Goal: Transaction & Acquisition: Book appointment/travel/reservation

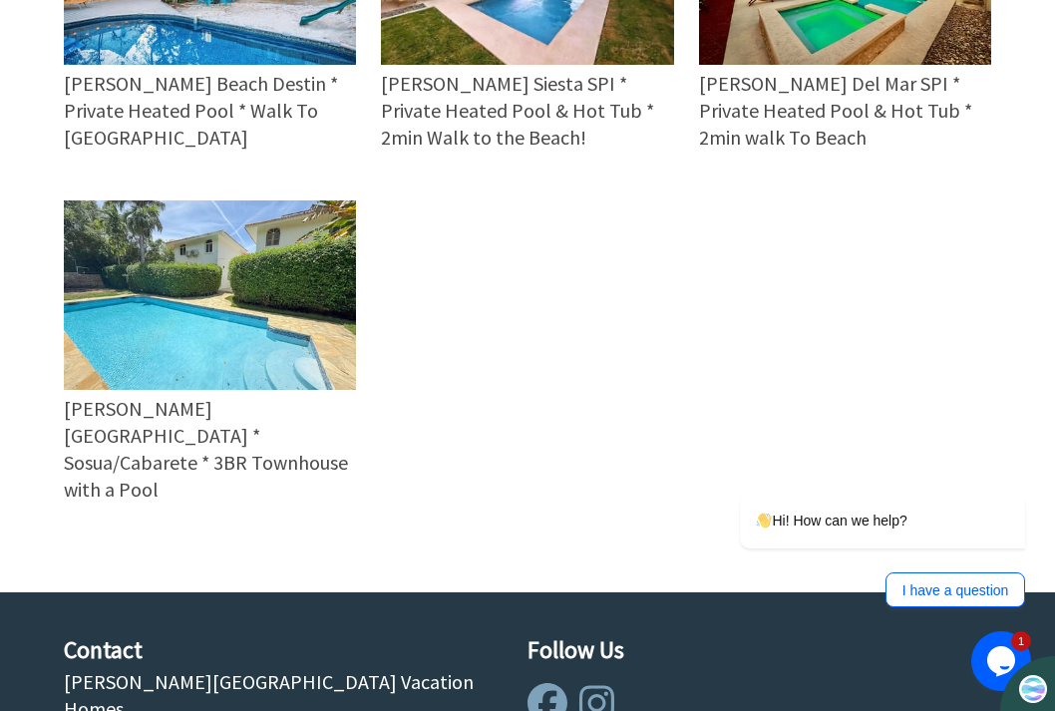
scroll to position [1264, 0]
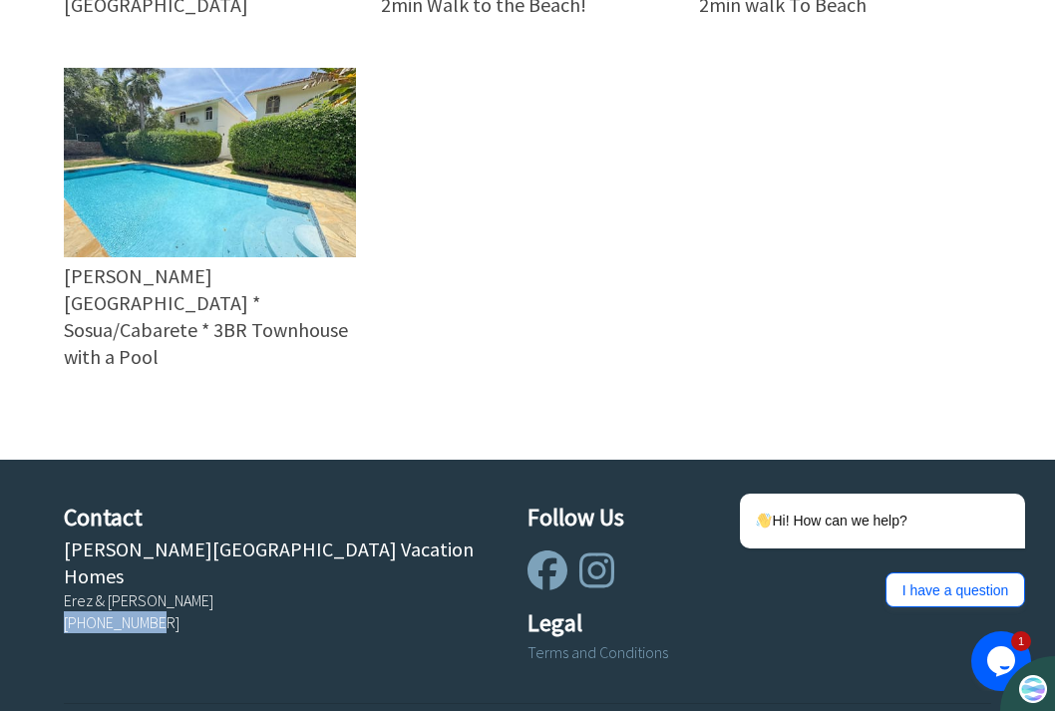
drag, startPoint x: 54, startPoint y: 460, endPoint x: 194, endPoint y: 470, distance: 141.0
click at [194, 500] on div "Contact Zula Beach Vacation Homes Erez & Shirly Weinstein +18502708630" at bounding box center [271, 574] width 464 height 149
click at [193, 611] on div "[PHONE_NUMBER]" at bounding box center [283, 622] width 439 height 22
click at [86, 500] on h4 "Contact" at bounding box center [283, 518] width 439 height 36
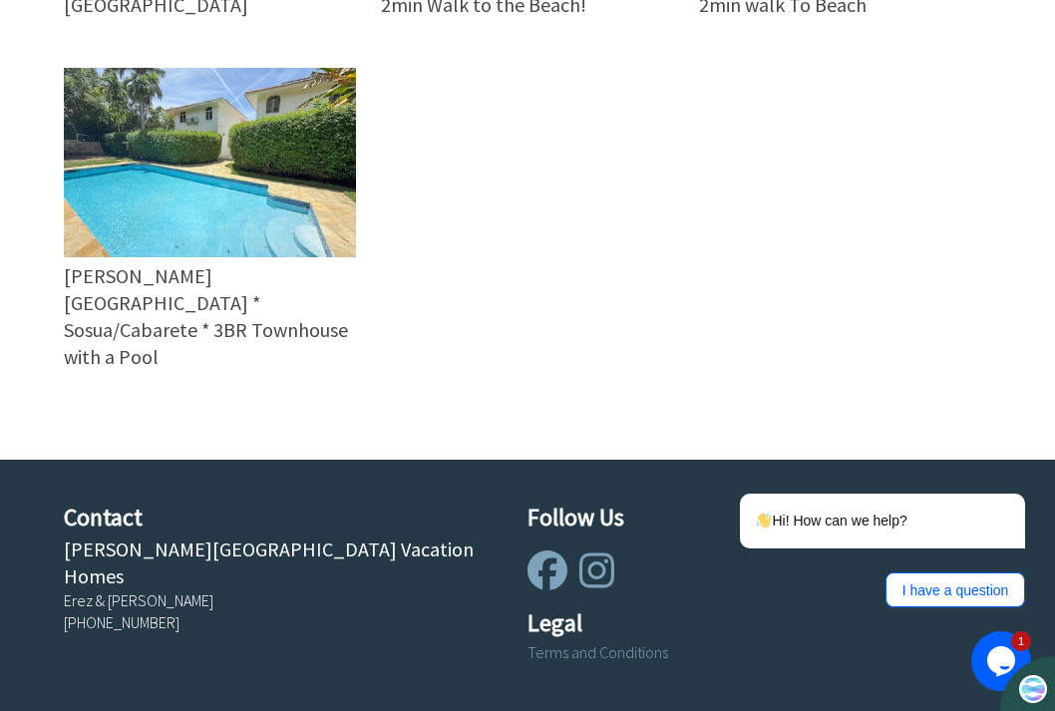
click at [140, 611] on div "[PHONE_NUMBER]" at bounding box center [283, 622] width 439 height 22
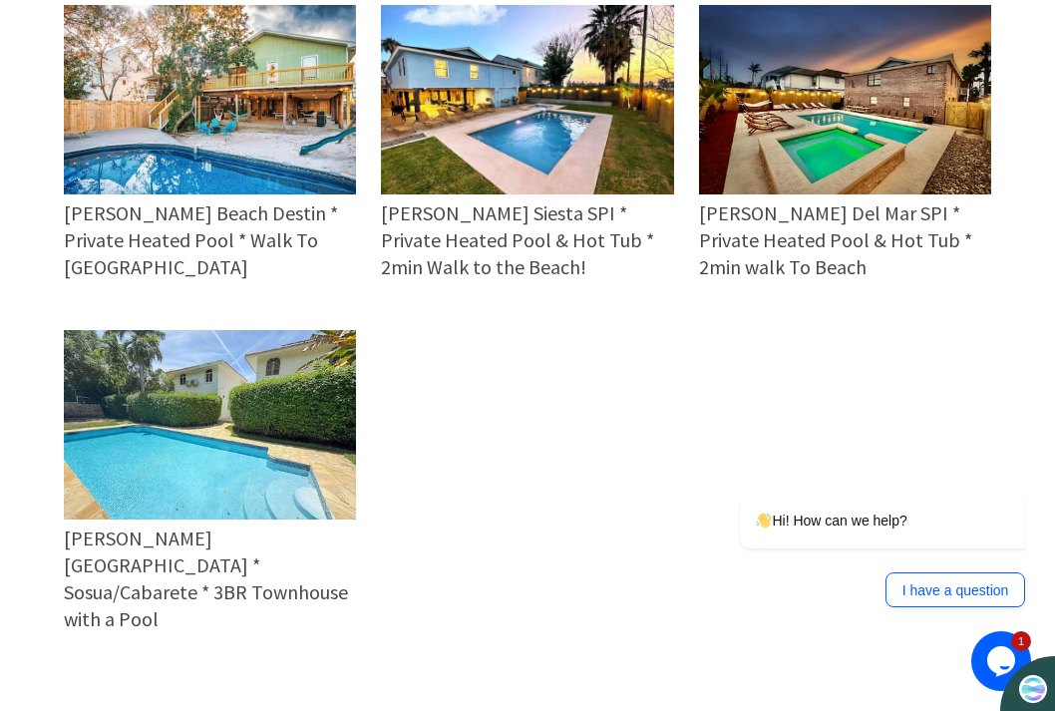
scroll to position [765, 0]
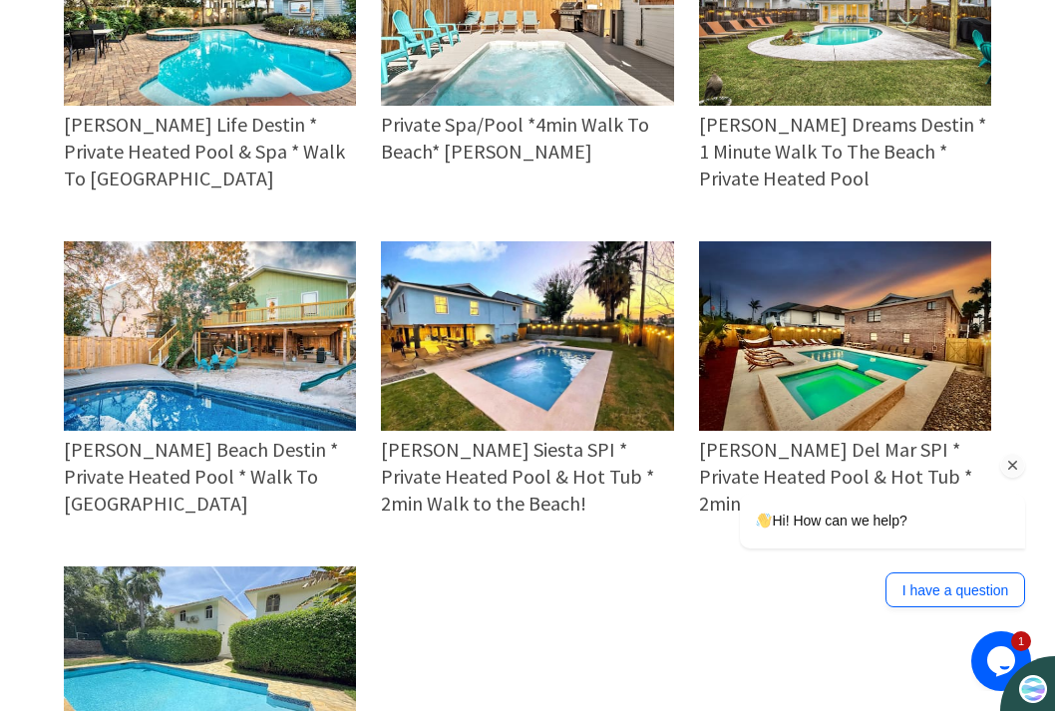
click at [803, 351] on div "Hi! How can we help? I have a question" at bounding box center [855, 463] width 359 height 307
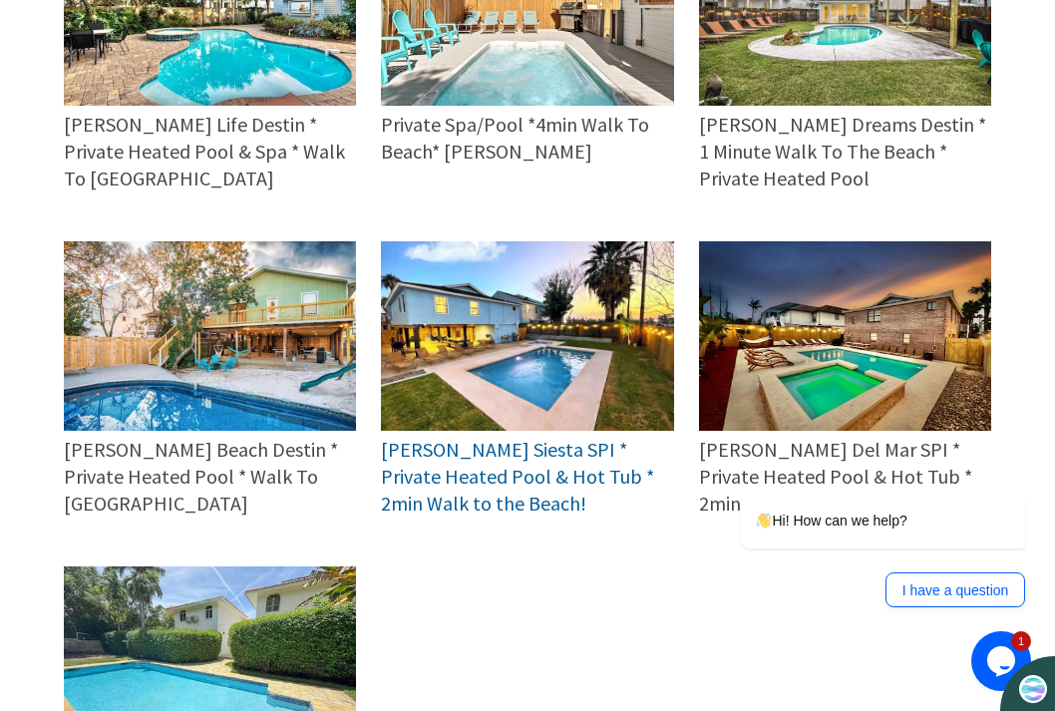
click at [497, 437] on span "Zula Siesta SPI * Private Heated Pool & Hot Tub * 2min Walk to the Beach!" at bounding box center [517, 476] width 273 height 79
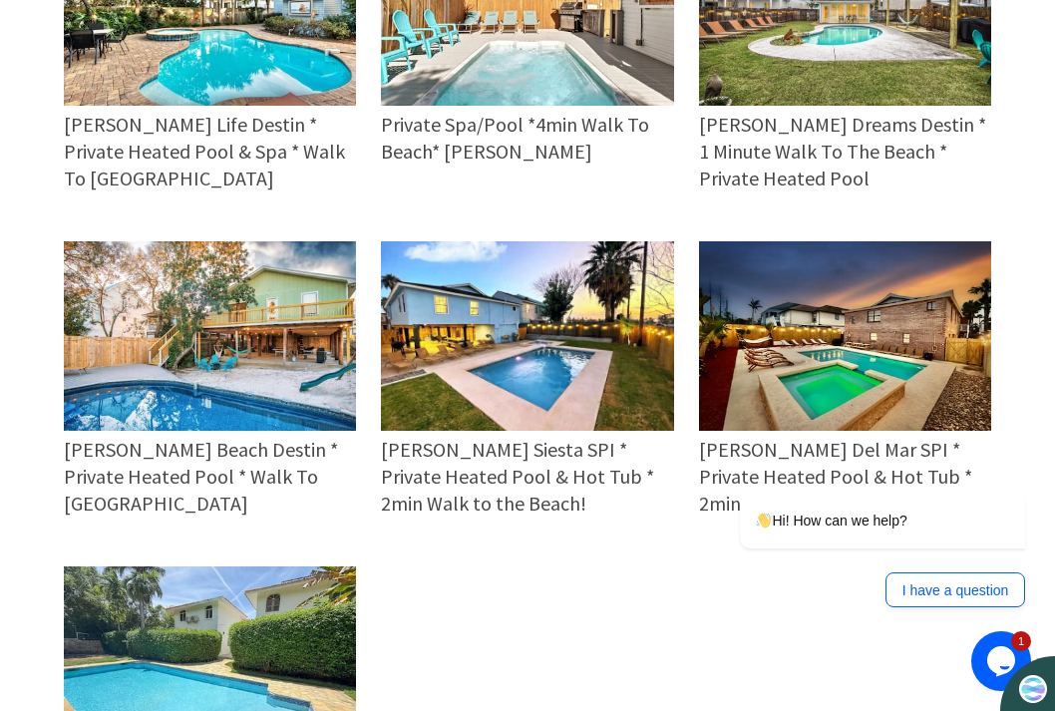
click at [984, 650] on div "Opens Chat This icon Opens the chat window." at bounding box center [1001, 661] width 60 height 32
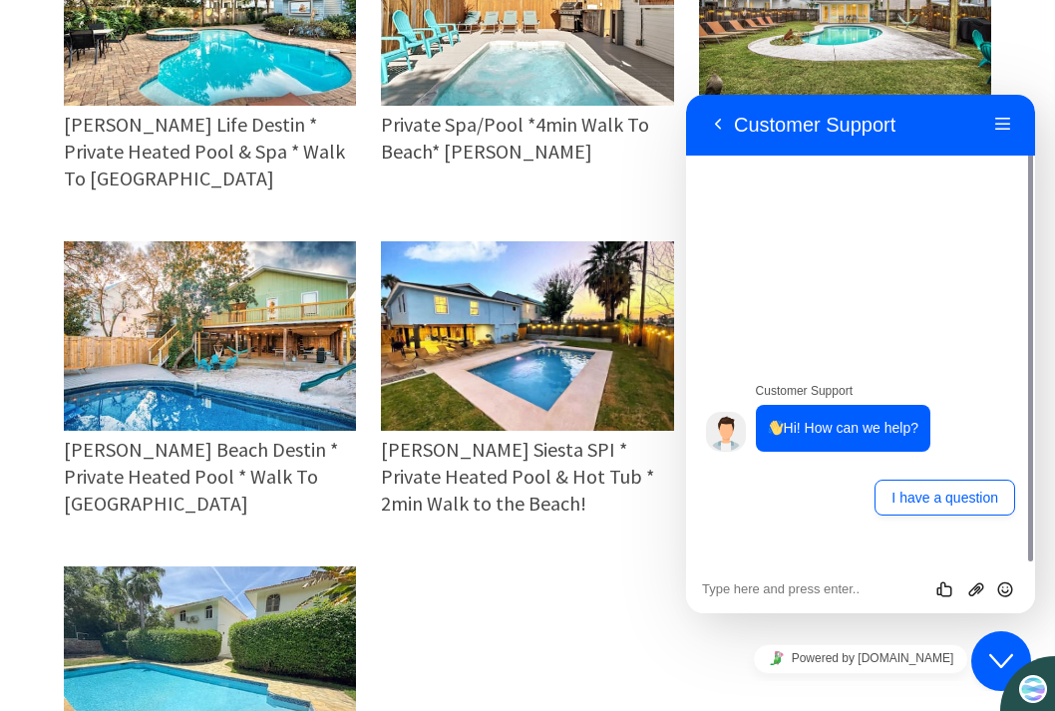
click at [570, 544] on div "16 guests 3 bedrooms 3 baths Zula Life Destin * Private Heated Pool & Spa * Wal…" at bounding box center [515, 417] width 952 height 1002
click at [565, 504] on div "16 guests 3 bedrooms 3 baths Zula Life Destin * Private Heated Pool & Spa * Wal…" at bounding box center [515, 417] width 952 height 1002
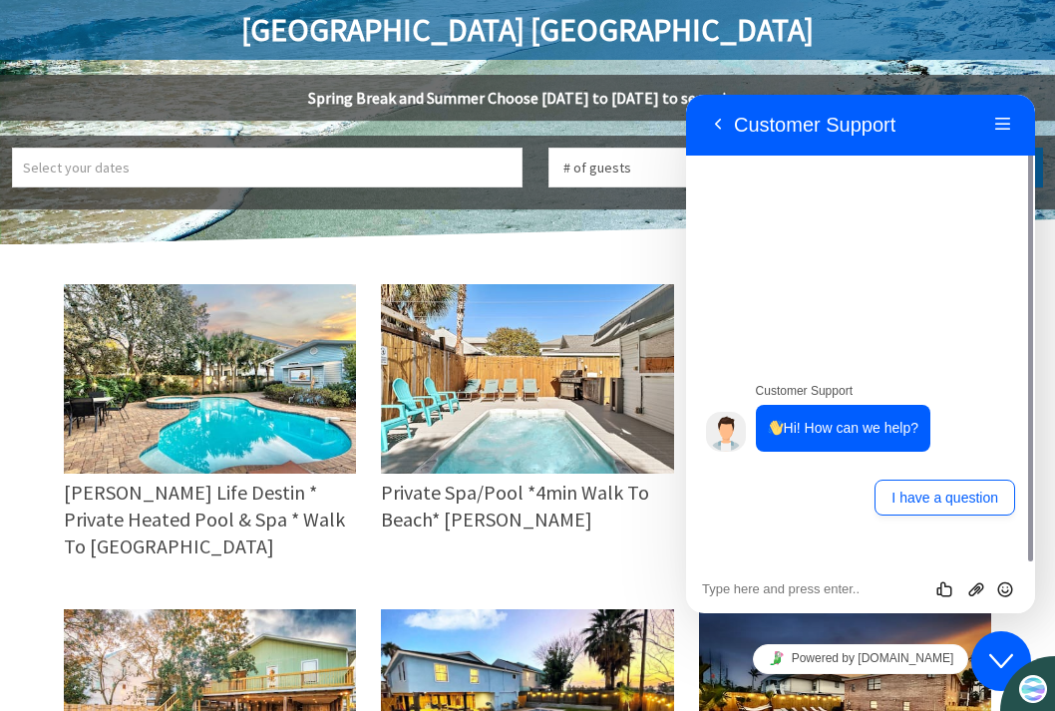
scroll to position [366, 0]
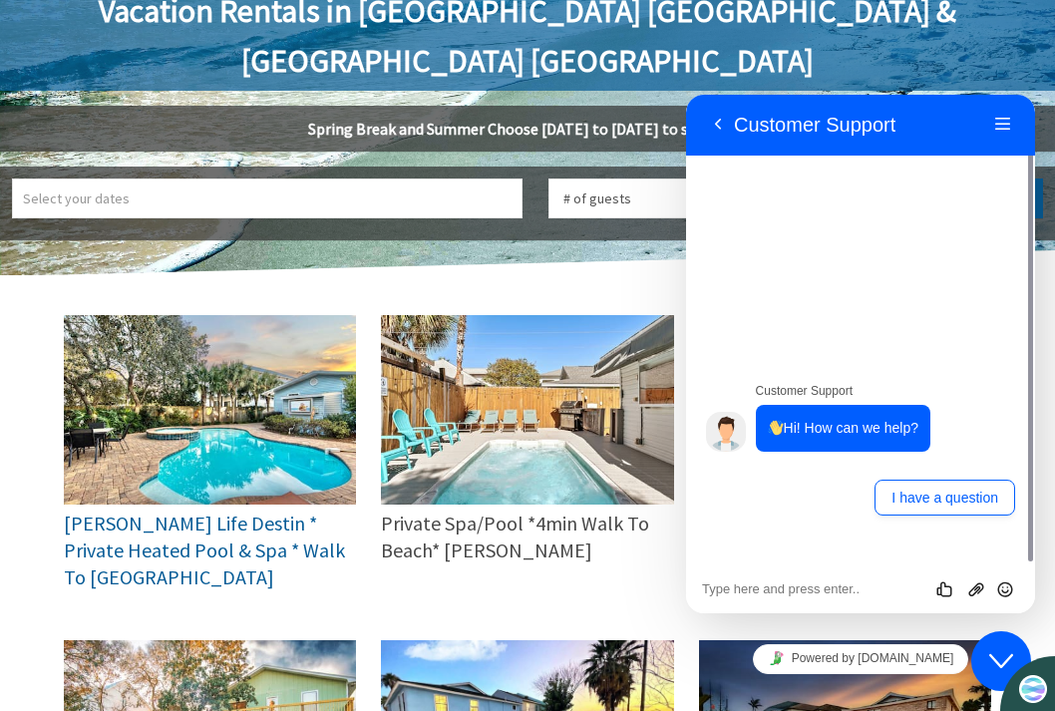
click at [287, 511] on span "Zula Life Destin * Private Heated Pool & Spa * Walk To The Beach" at bounding box center [204, 550] width 281 height 79
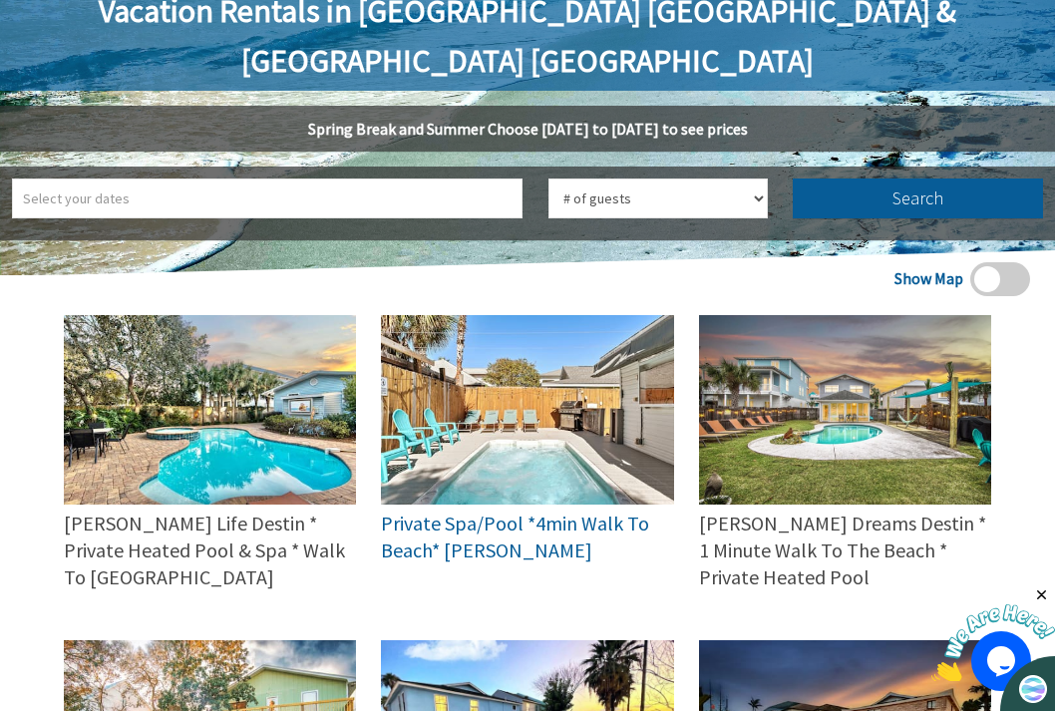
click at [477, 511] on span "Private Spa/Pool *4min Walk To Beach* Zula Breeze" at bounding box center [515, 537] width 268 height 52
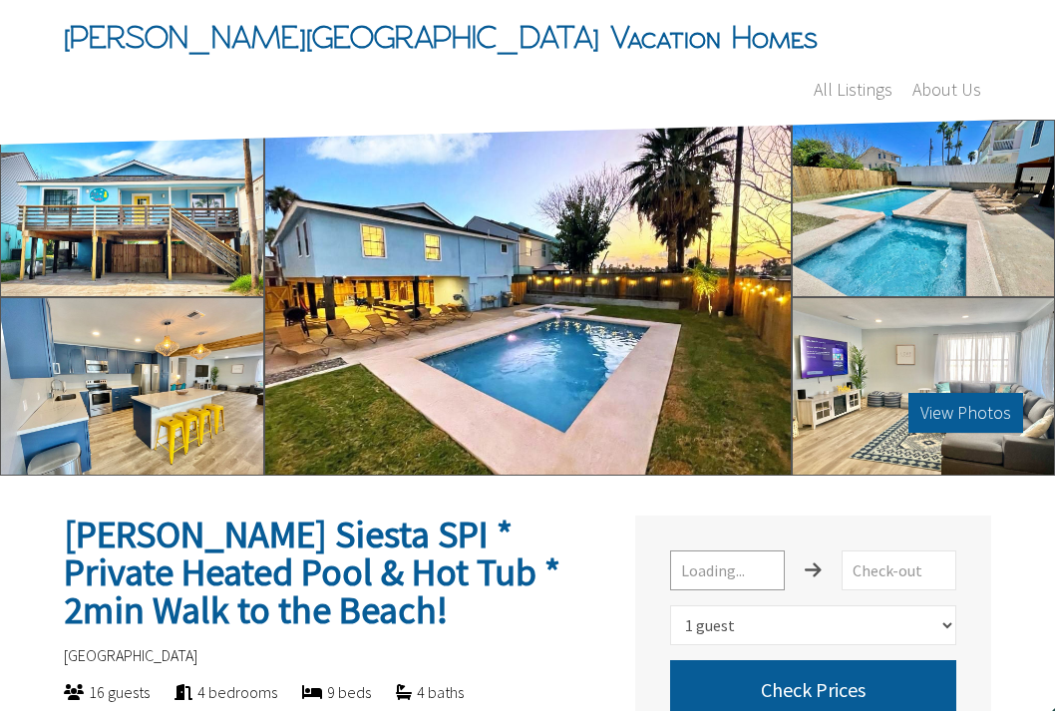
select select "1"
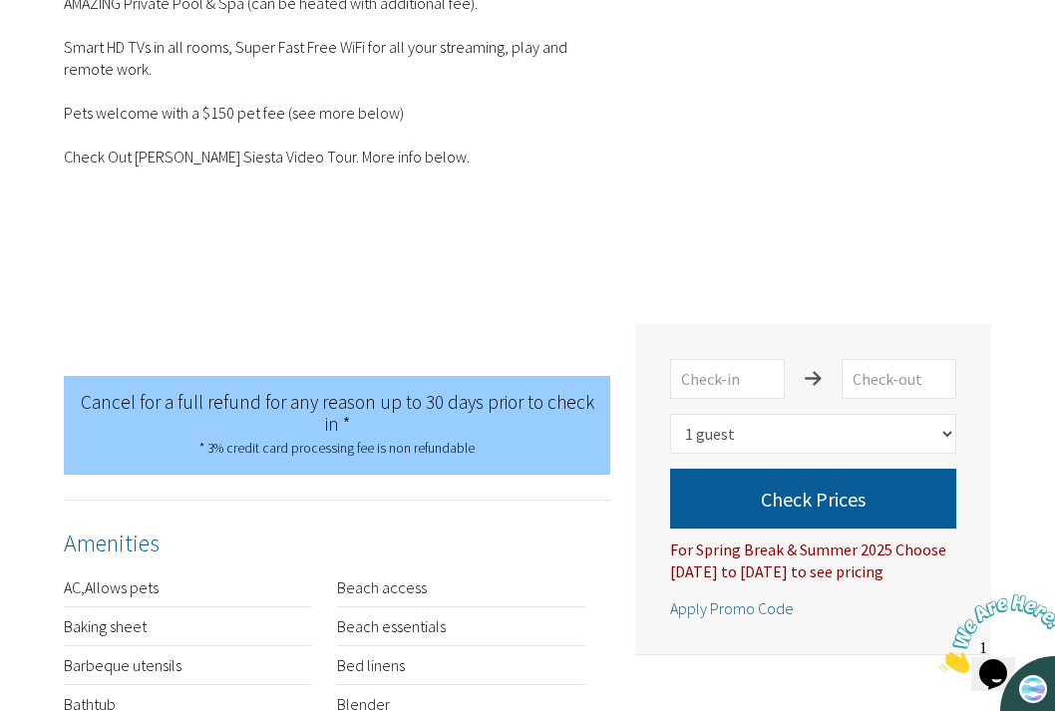
scroll to position [798, 0]
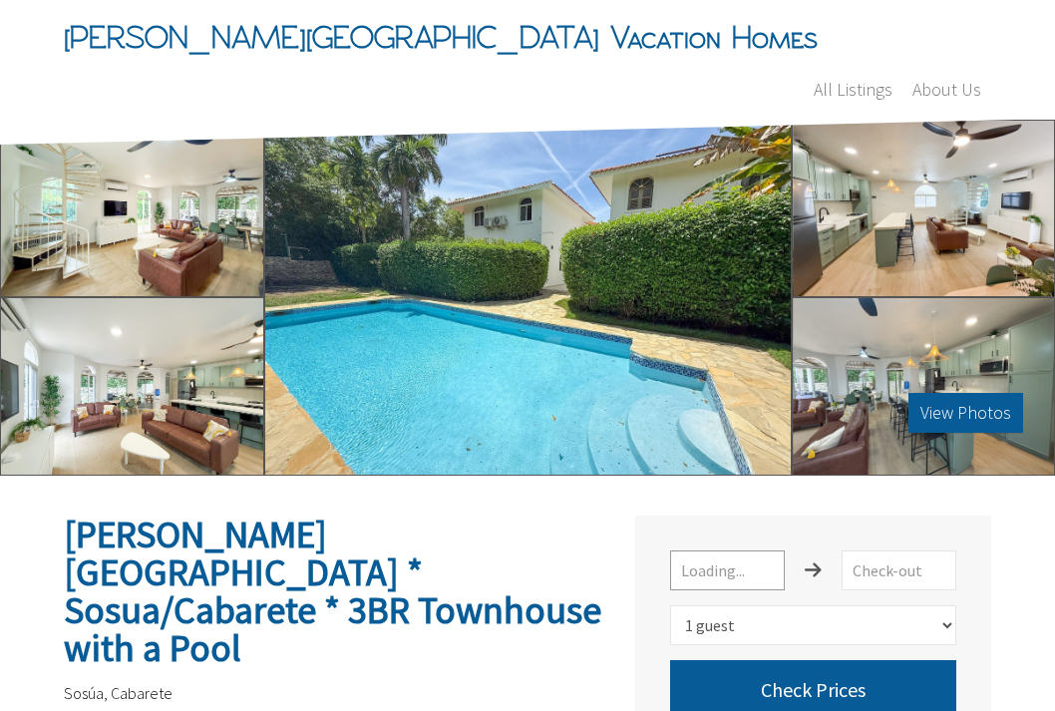
select select "1"
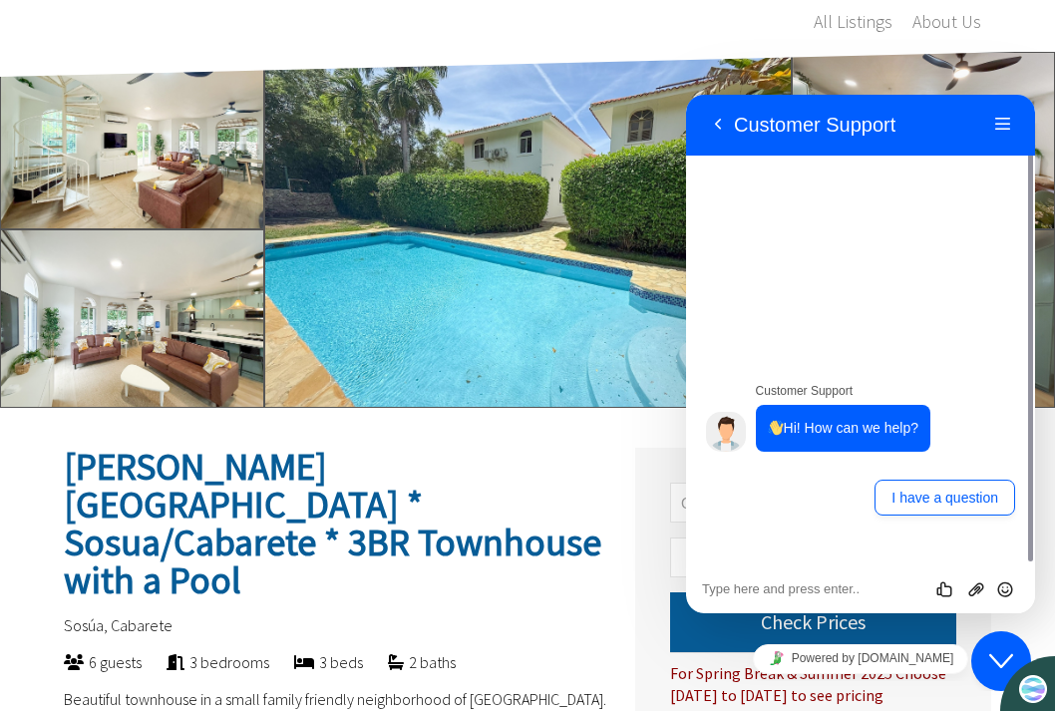
scroll to position [100, 0]
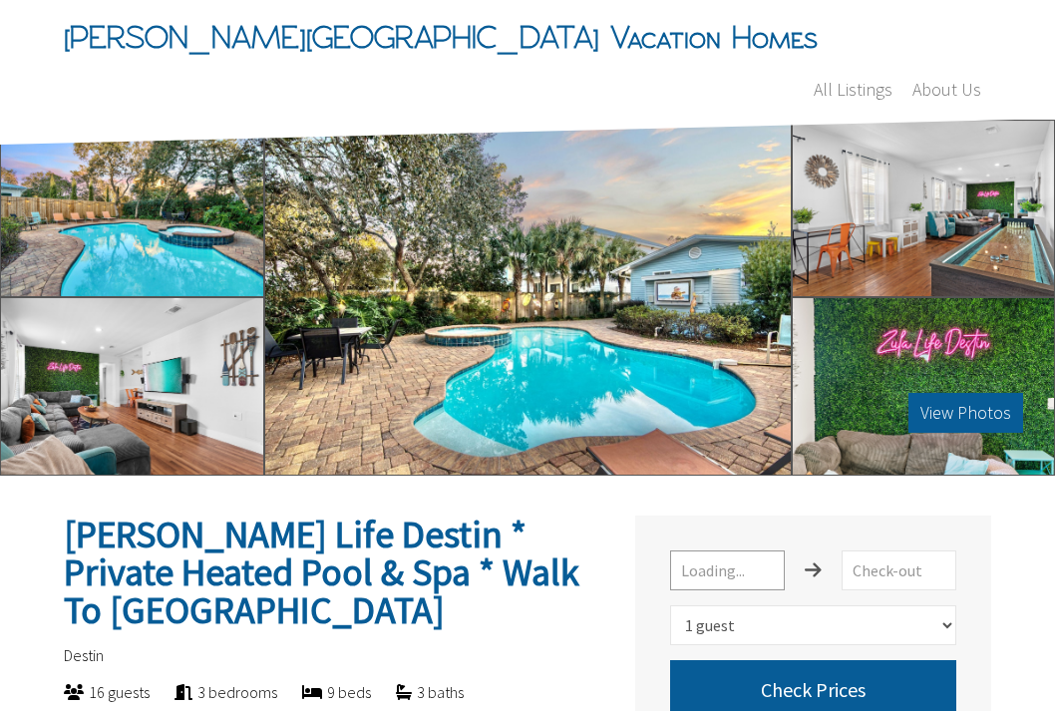
select select "1"
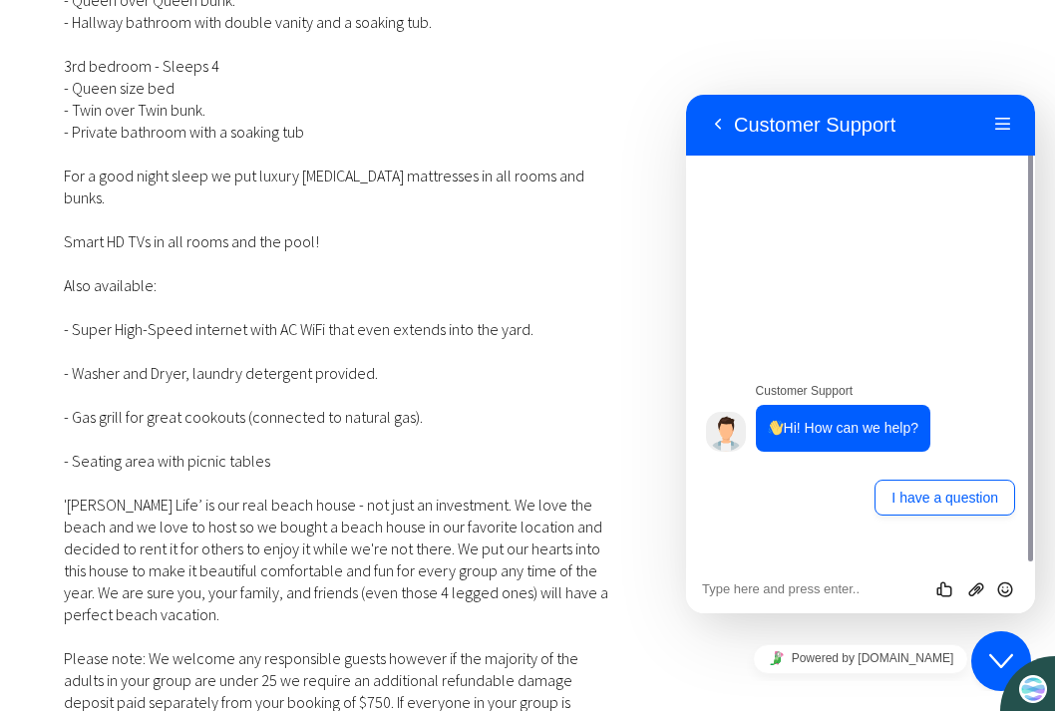
scroll to position [2792, 0]
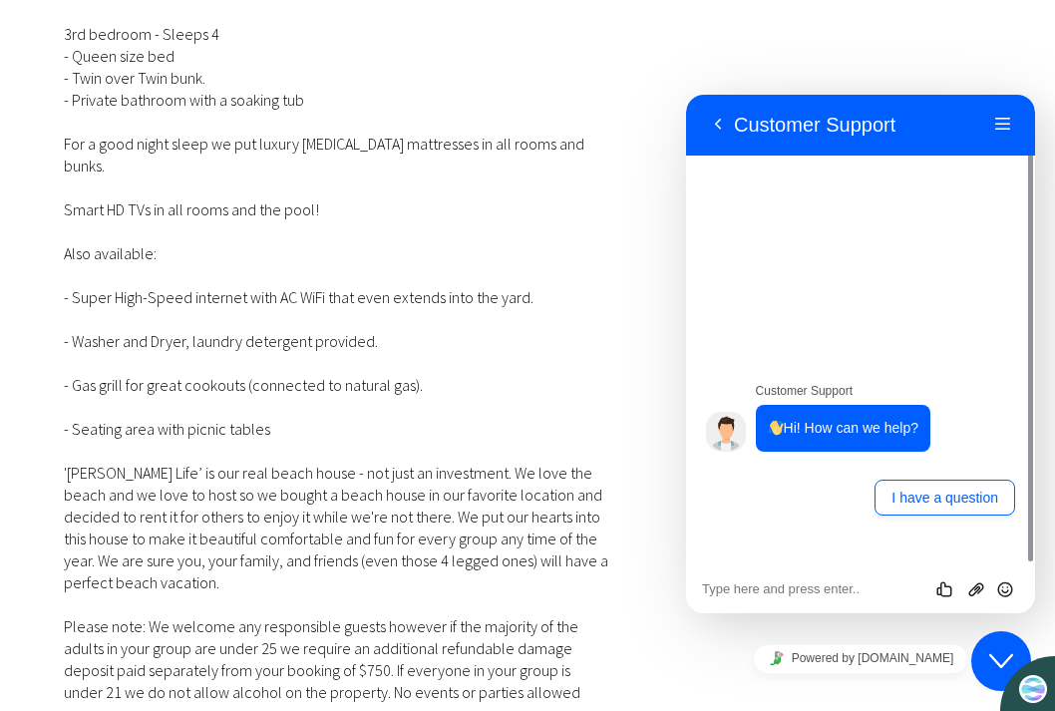
drag, startPoint x: 994, startPoint y: 124, endPoint x: 932, endPoint y: 124, distance: 61.8
click at [995, 124] on button "Menu" at bounding box center [1003, 125] width 32 height 30
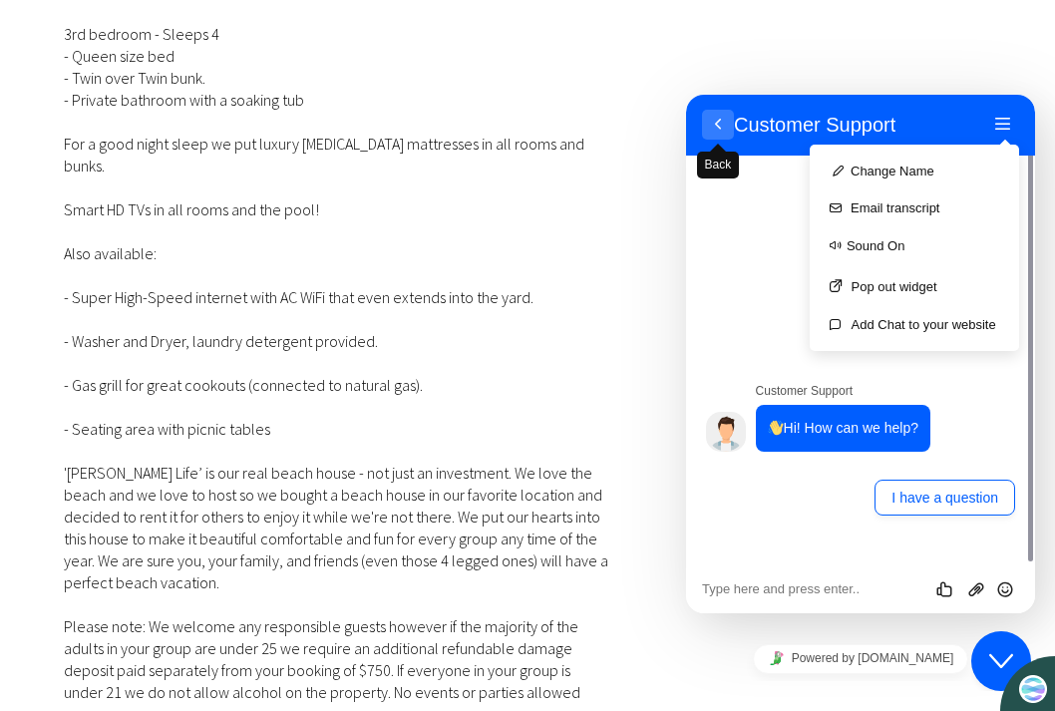
click at [727, 124] on button "Back" at bounding box center [718, 125] width 32 height 30
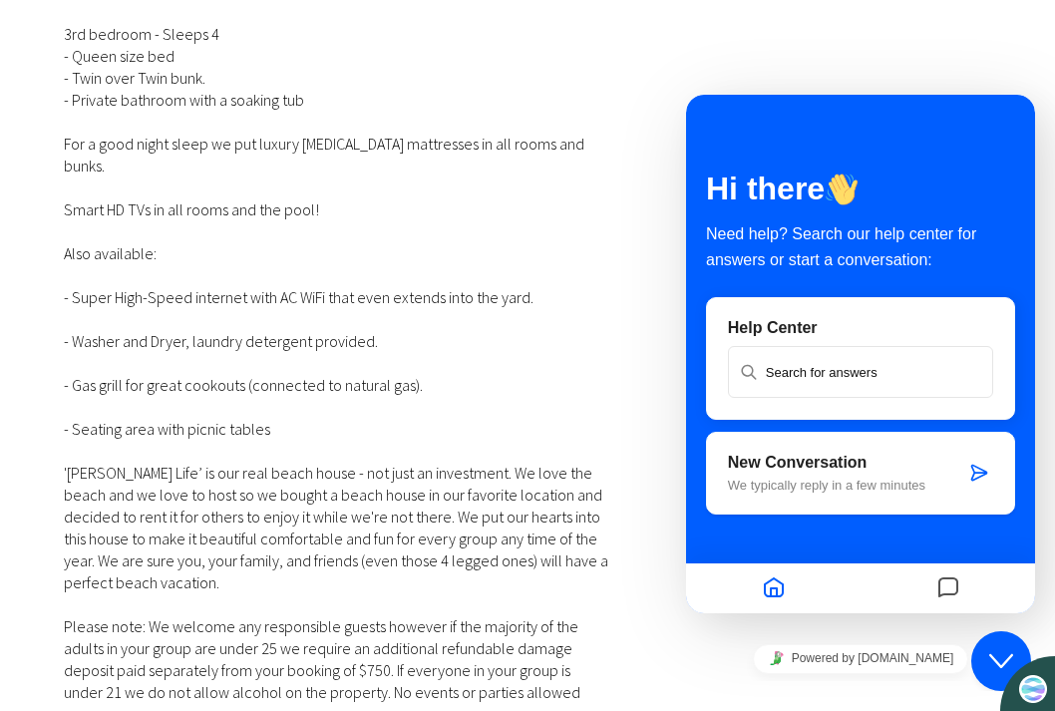
click at [548, 549] on div "House address: Zula Life Destin Vacation Home - 87 Cobia St, Destin FL 32541 Ki…" at bounding box center [337, 165] width 547 height 1426
click at [944, 588] on icon "Messages" at bounding box center [948, 588] width 24 height 39
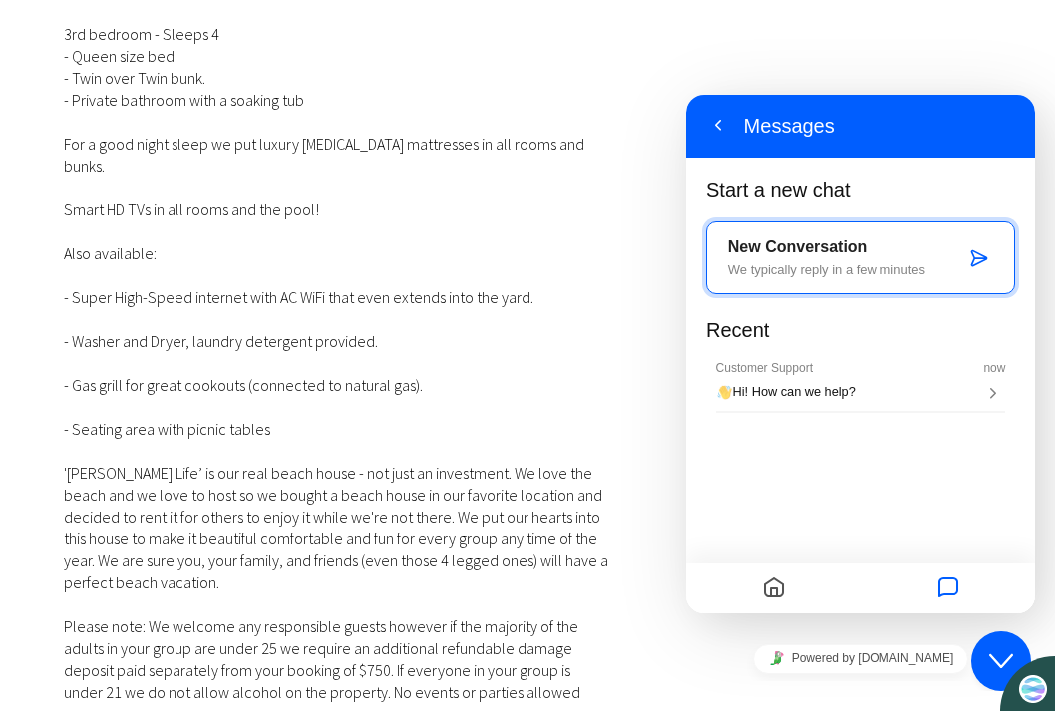
click at [987, 646] on button "Close Chat This icon closes the chat window." at bounding box center [1001, 661] width 60 height 60
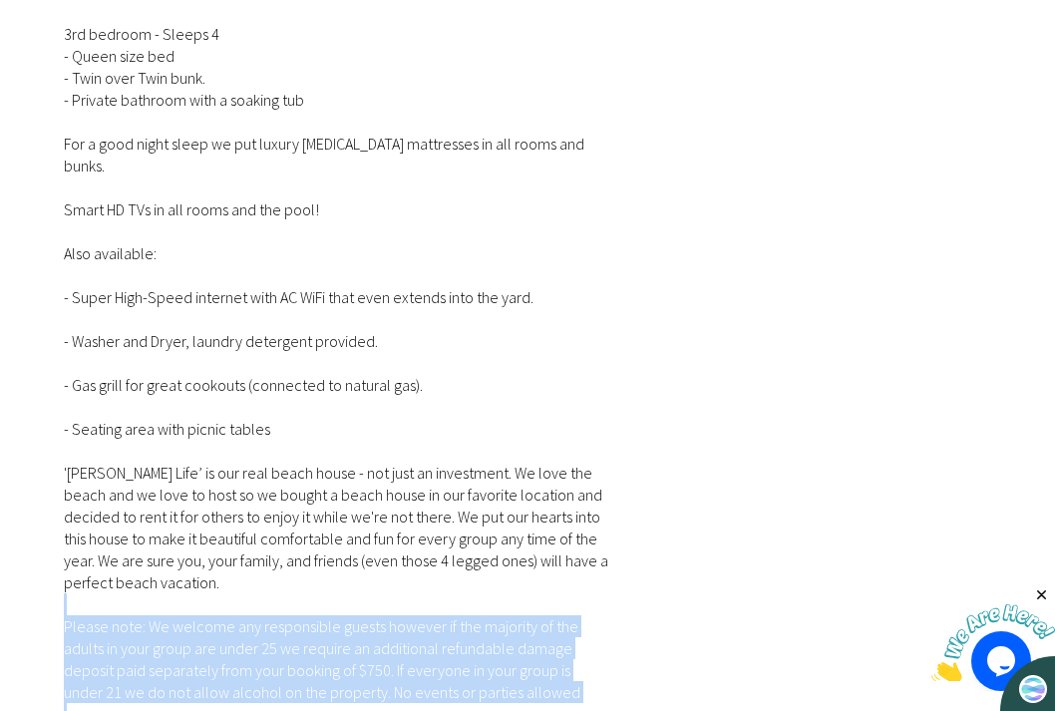
drag, startPoint x: 64, startPoint y: 456, endPoint x: 45, endPoint y: 629, distance: 174.6
click at [45, 629] on div "← Move left → Move right ↑ Move up ↓ Move down + Zoom in - Zoom out Home Jump l…" at bounding box center [324, 62] width 571 height 2050
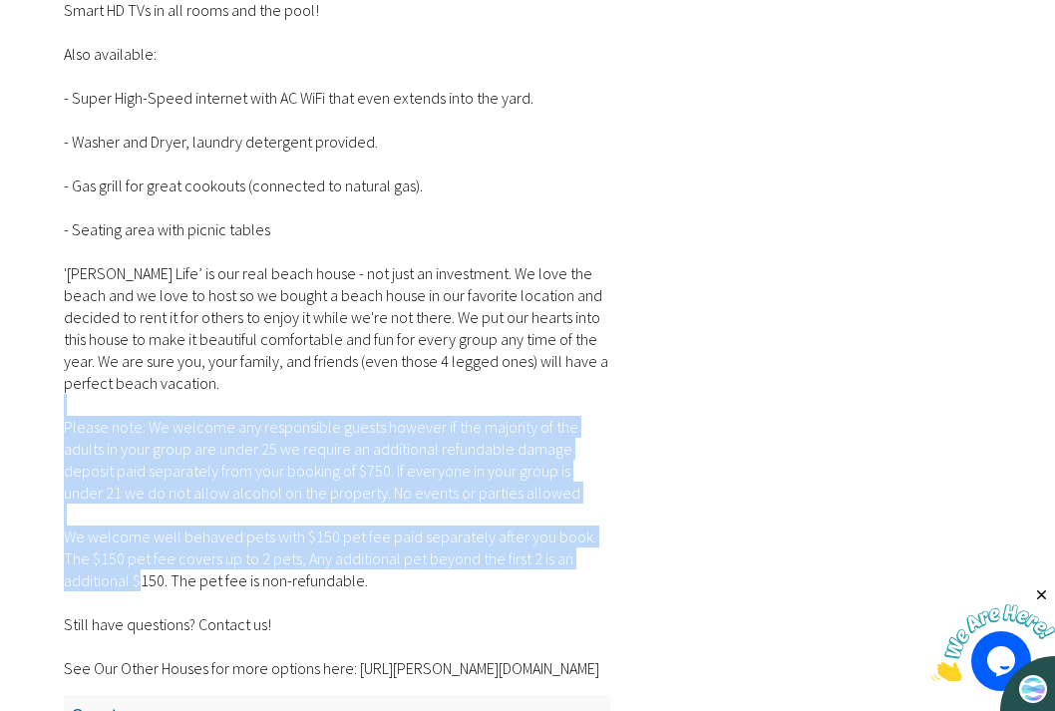
scroll to position [3191, 0]
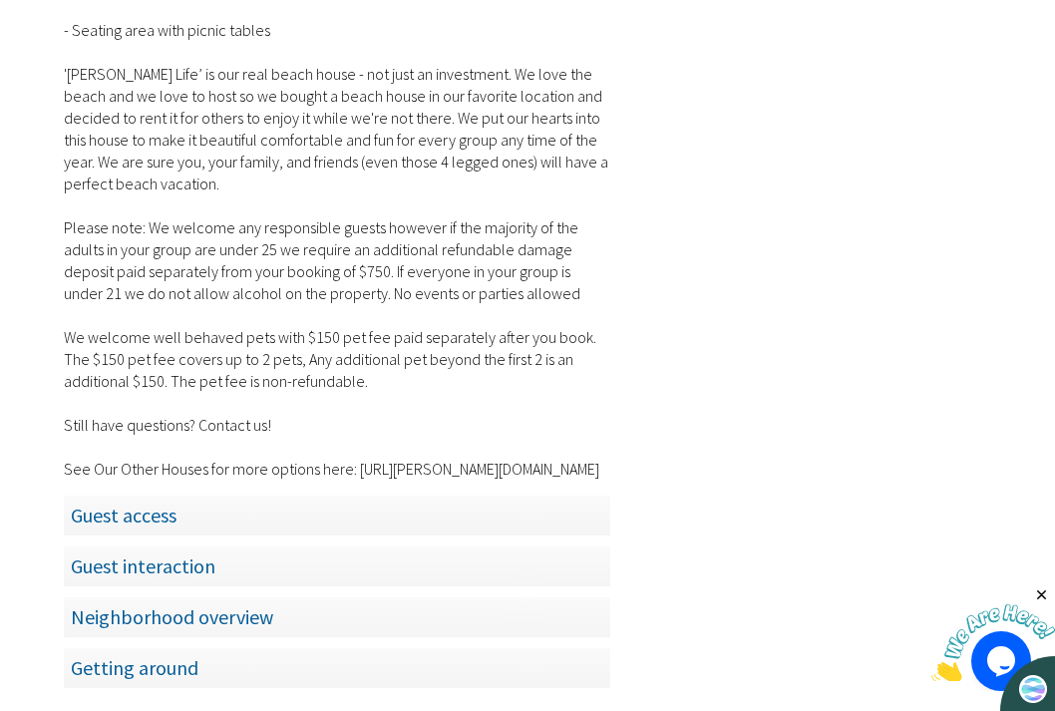
click at [98, 495] on span "Guest access" at bounding box center [337, 515] width 547 height 41
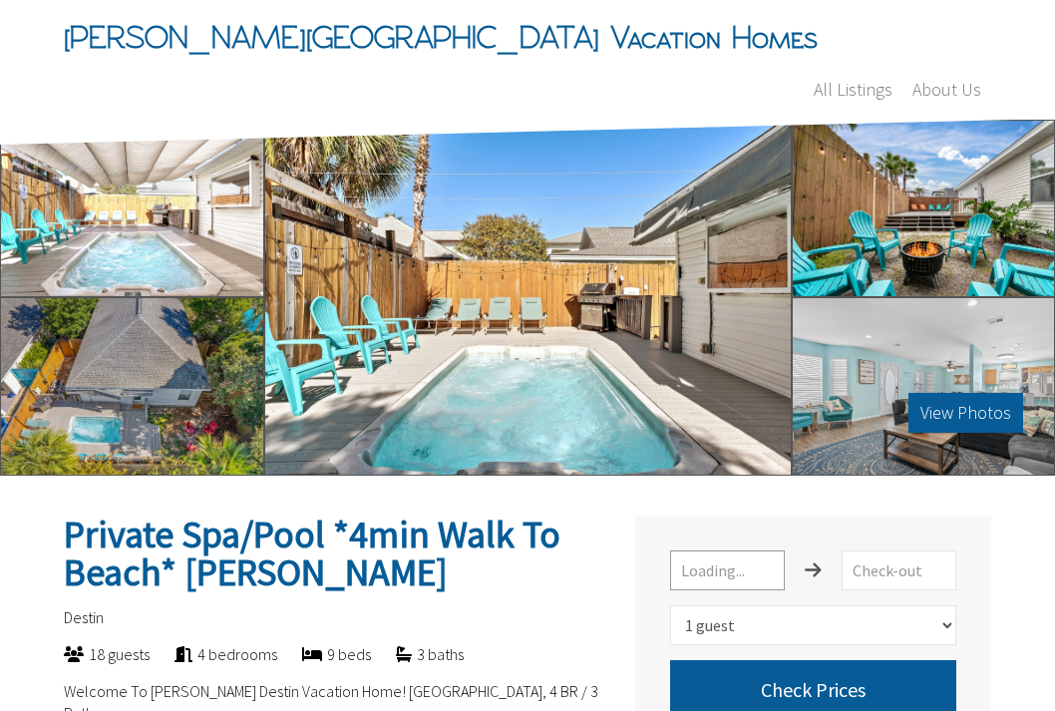
select select "1"
